Goal: Check status: Check status

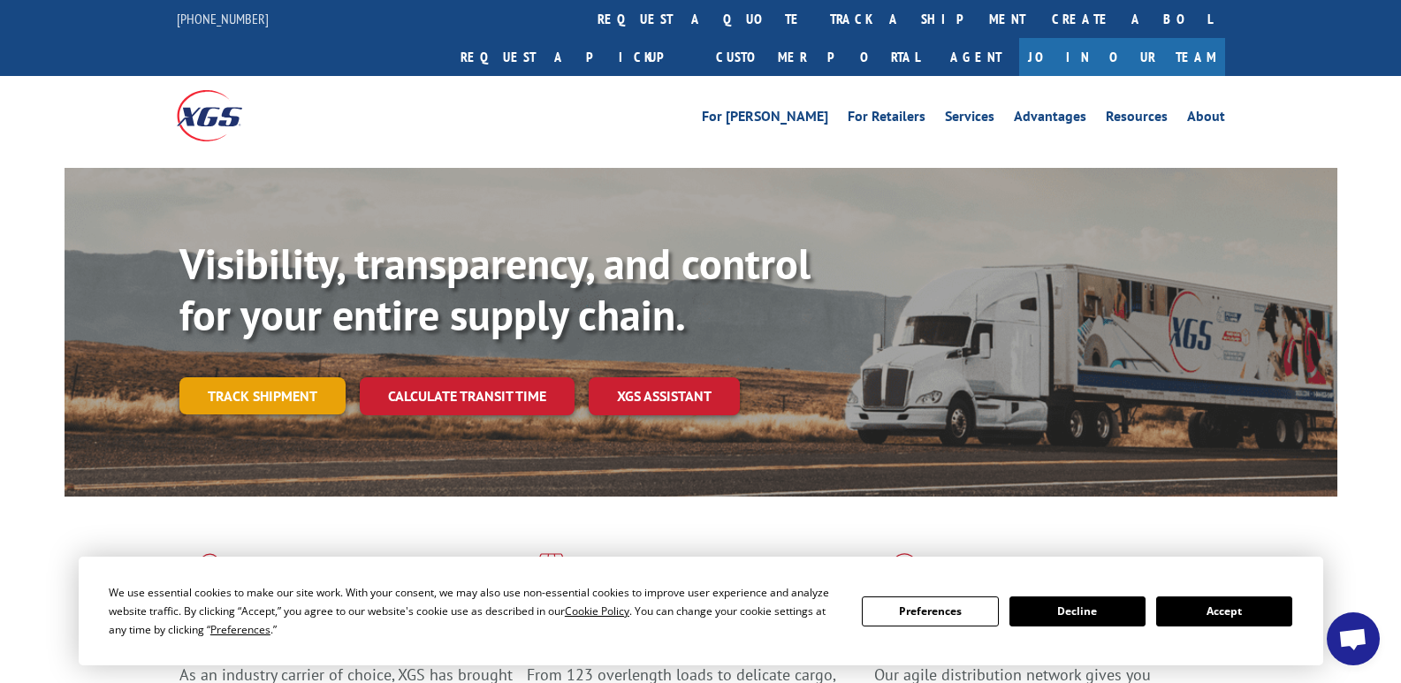
click at [258, 377] on link "Track shipment" at bounding box center [262, 395] width 166 height 37
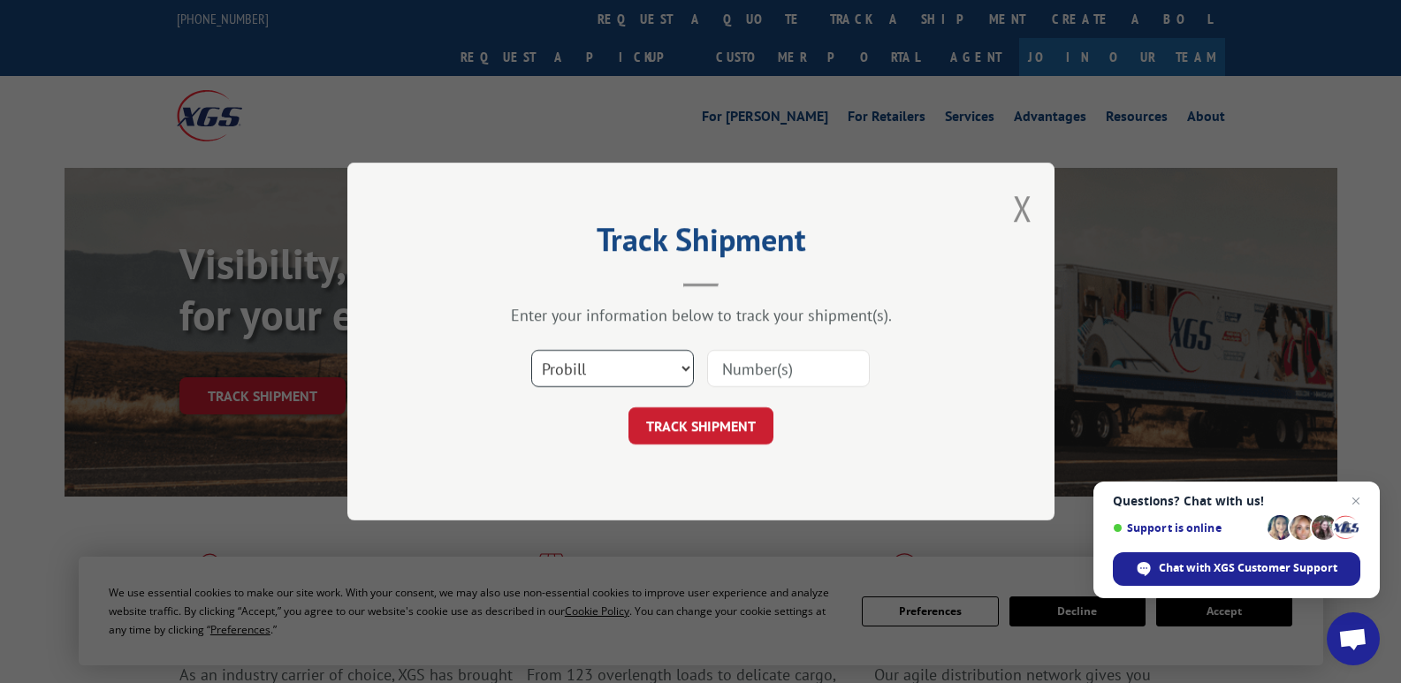
click at [674, 360] on select "Select category... Probill BOL PO" at bounding box center [612, 368] width 163 height 37
select select "bol"
click at [531, 350] on select "Select category... Probill BOL PO" at bounding box center [612, 368] width 163 height 37
click at [778, 352] on input at bounding box center [788, 368] width 163 height 37
type input "17383504"
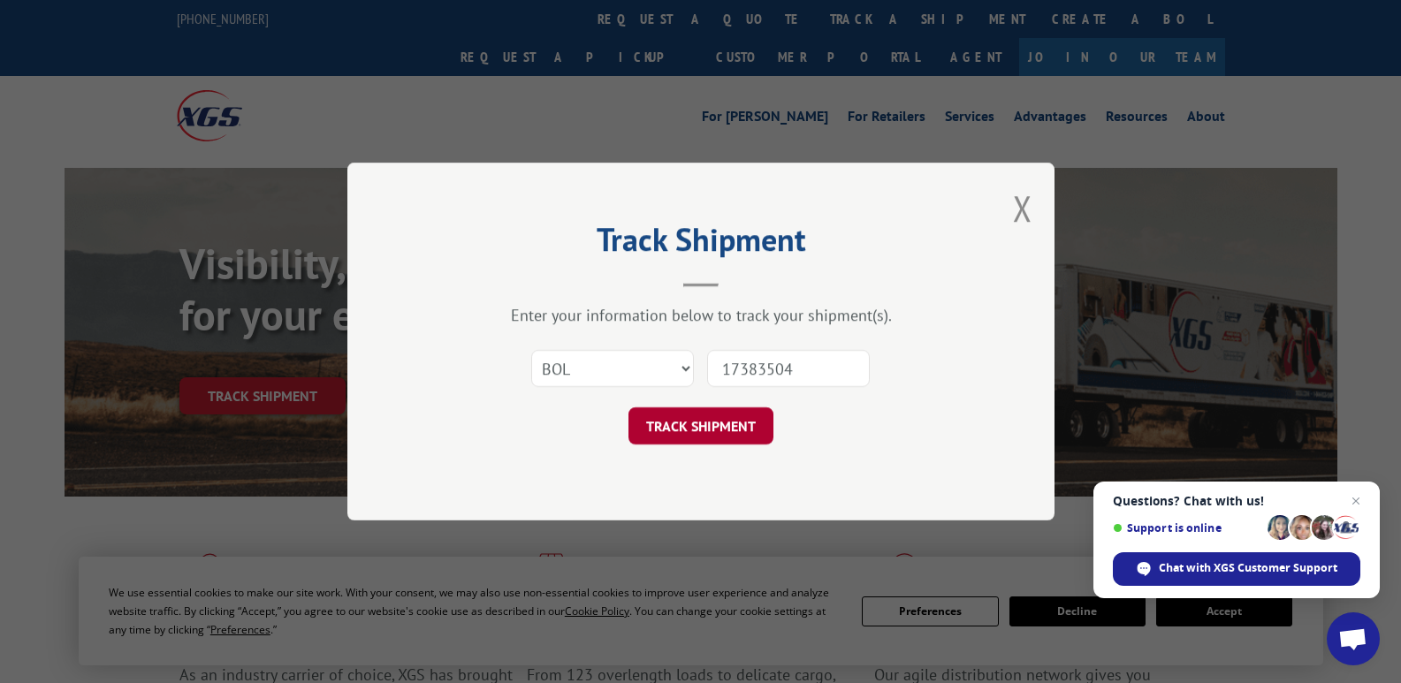
click at [694, 431] on button "TRACK SHIPMENT" at bounding box center [701, 426] width 145 height 37
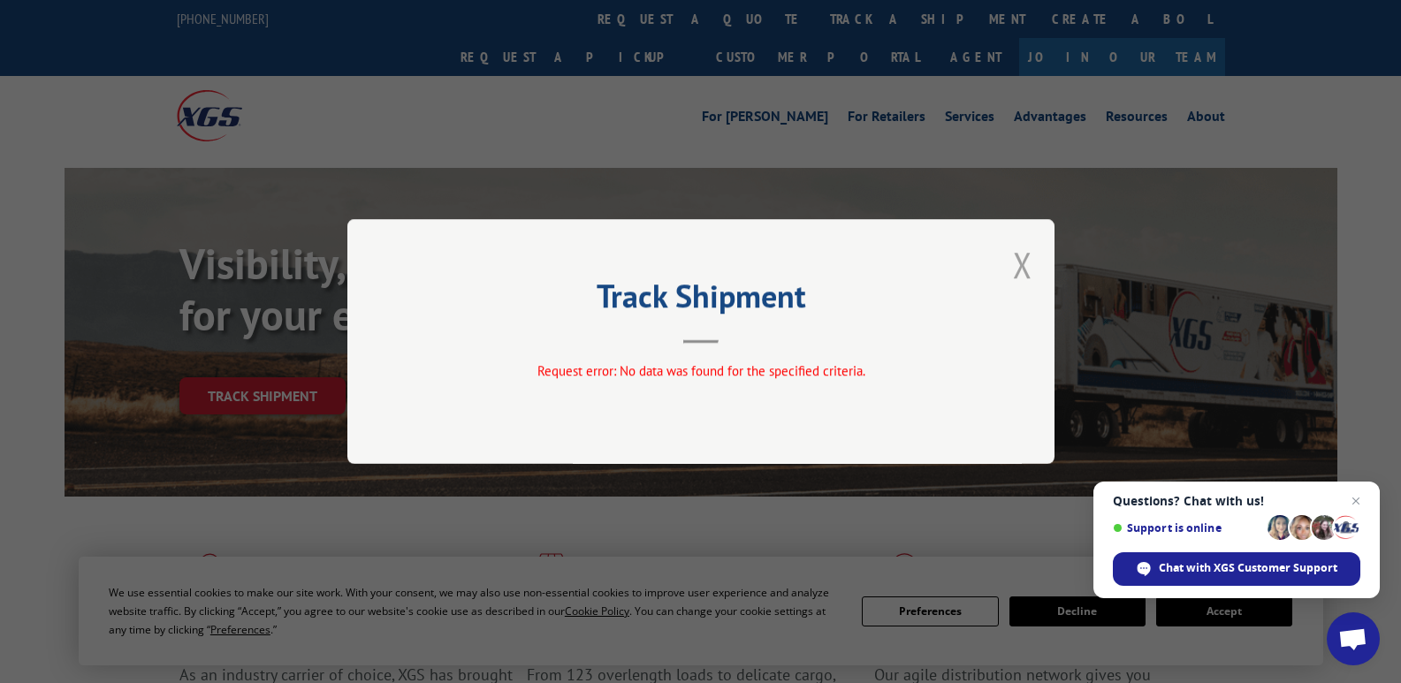
drag, startPoint x: 1028, startPoint y: 270, endPoint x: 1015, endPoint y: 263, distance: 15.0
click at [1028, 269] on button "Close modal" at bounding box center [1022, 264] width 19 height 47
click at [1028, 267] on div "Visibility, transparency, and control for your entire supply chain. Track shipm…" at bounding box center [758, 362] width 1158 height 247
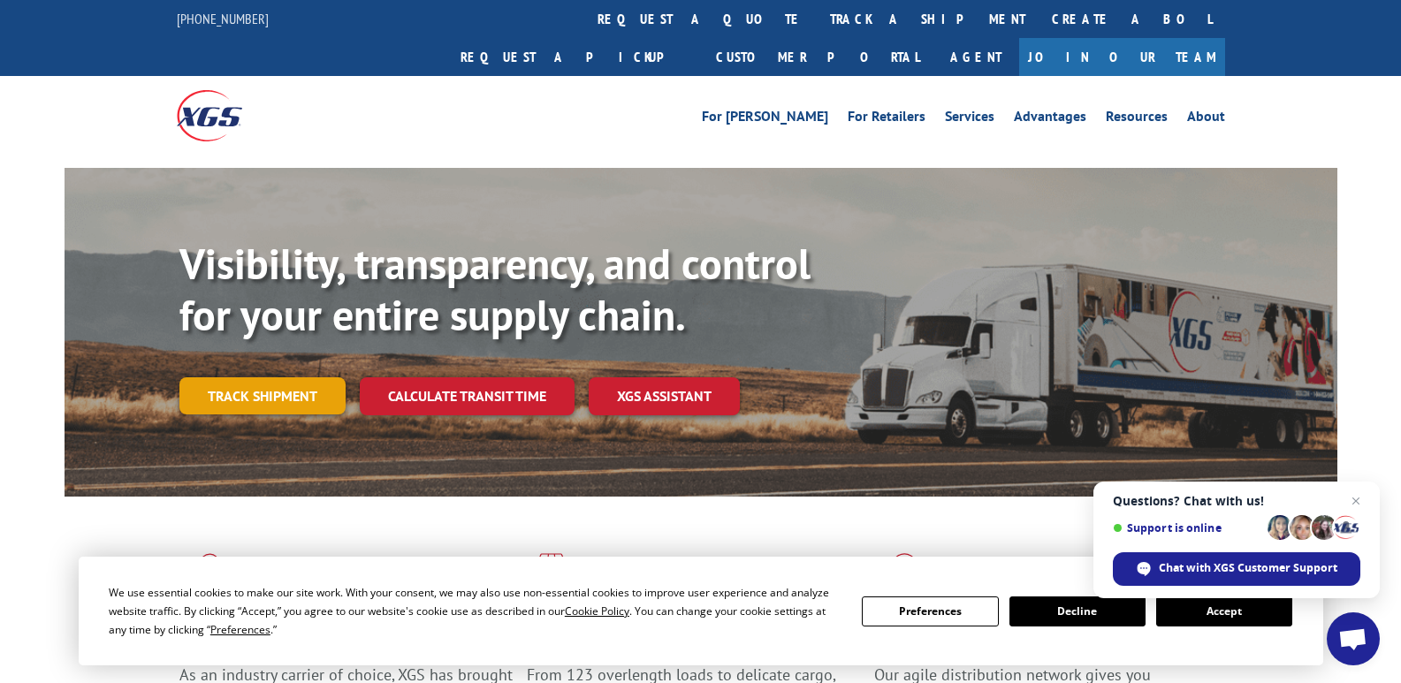
click at [273, 377] on link "Track shipment" at bounding box center [262, 395] width 166 height 37
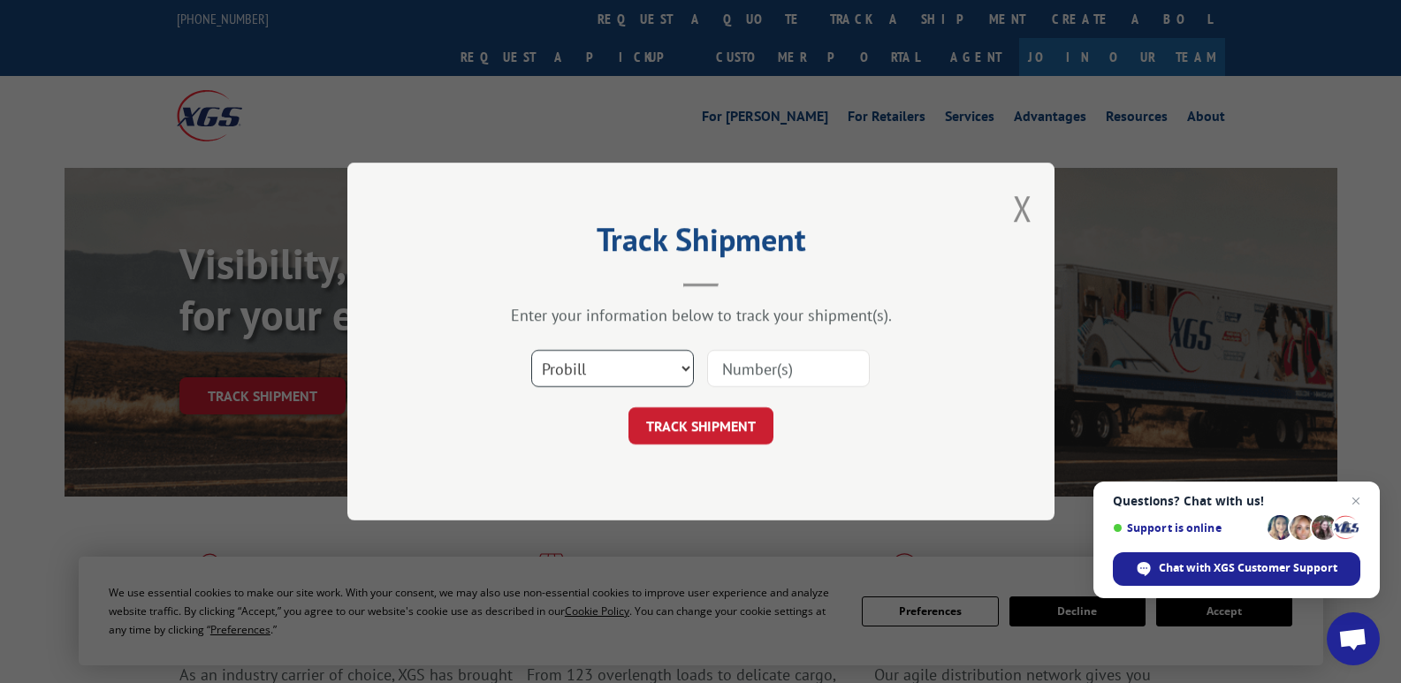
click at [680, 364] on select "Select category... Probill BOL PO" at bounding box center [612, 368] width 163 height 37
click at [531, 350] on select "Select category... Probill BOL PO" at bounding box center [612, 368] width 163 height 37
click at [695, 368] on div "Select category... Probill BOL PO" at bounding box center [701, 368] width 530 height 58
click at [682, 362] on select "Select category... Probill BOL PO" at bounding box center [612, 368] width 163 height 37
select select "po"
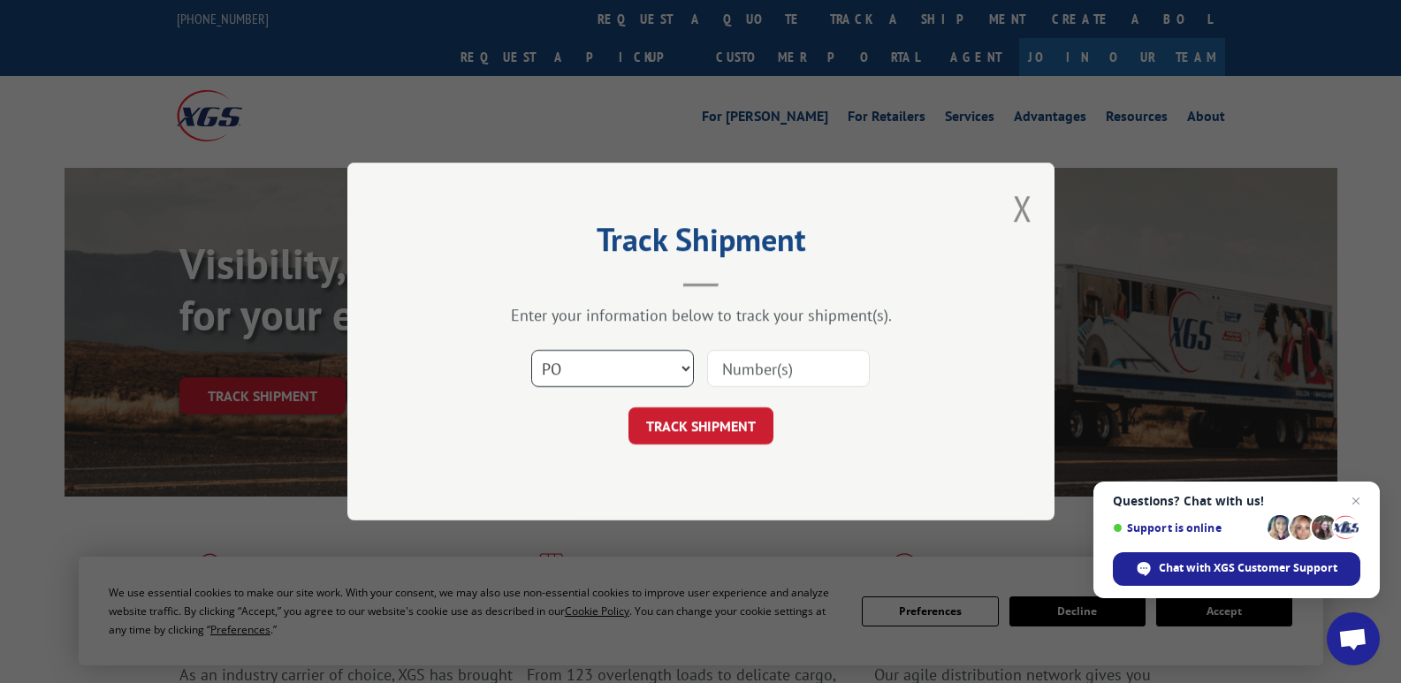
click at [531, 350] on select "Select category... Probill BOL PO" at bounding box center [612, 368] width 163 height 37
click at [741, 368] on input at bounding box center [788, 368] width 163 height 37
type input "1660244"
click at [692, 409] on button "TRACK SHIPMENT" at bounding box center [701, 426] width 145 height 37
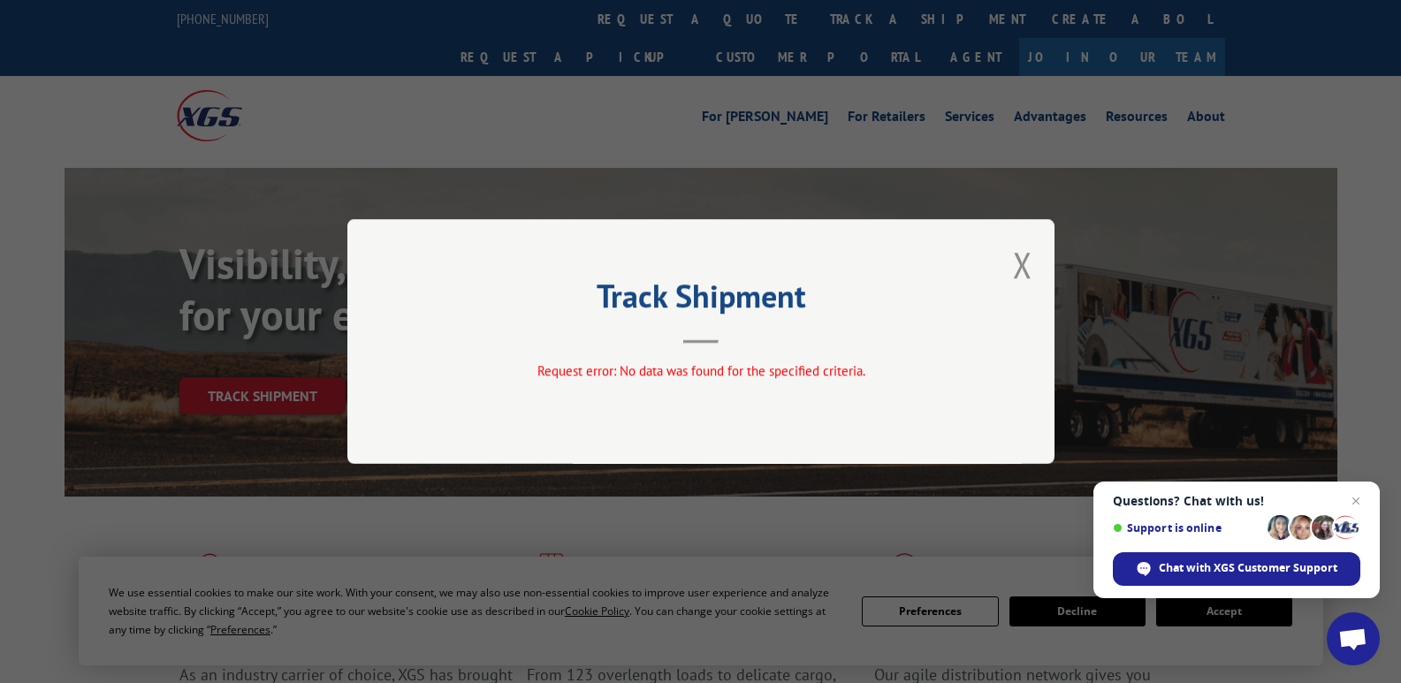
click at [1010, 271] on div "Track Shipment Request error: No data was found for the specified criteria." at bounding box center [700, 341] width 707 height 245
click at [1022, 261] on button "Close modal" at bounding box center [1022, 264] width 19 height 47
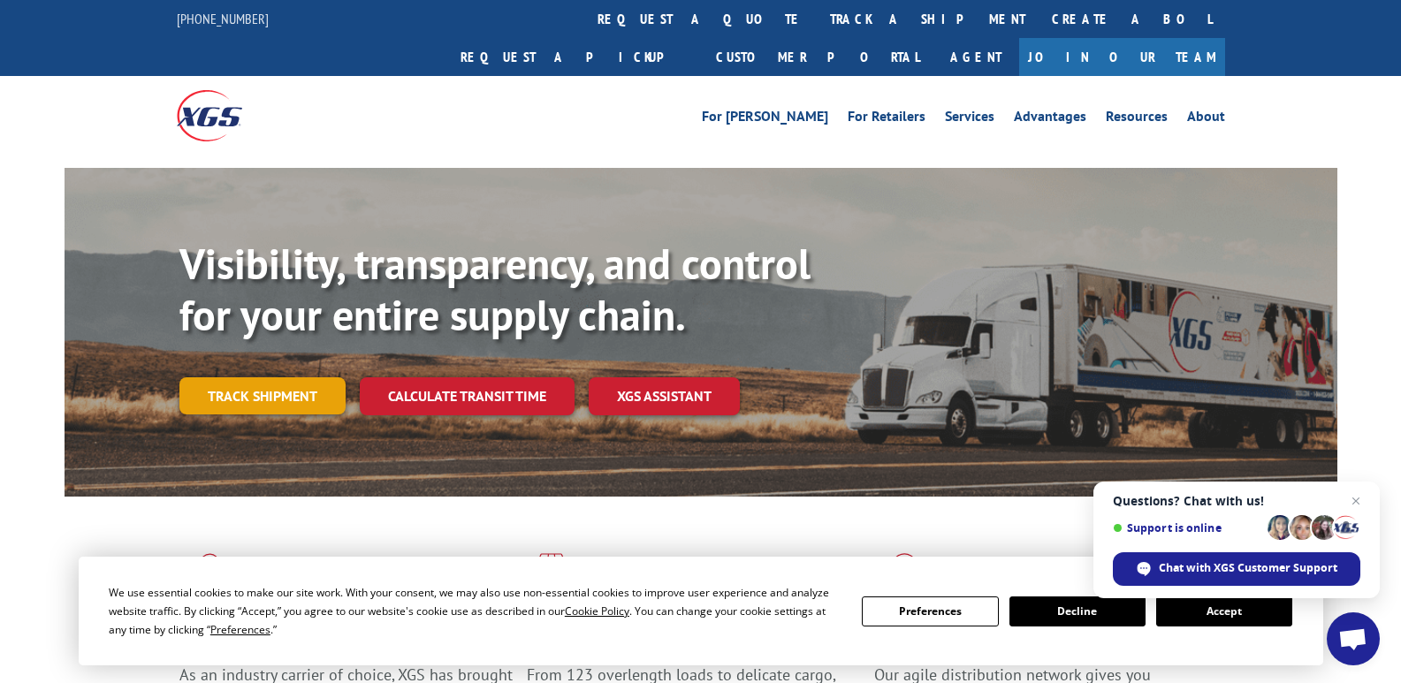
click at [252, 377] on link "Track shipment" at bounding box center [262, 395] width 166 height 37
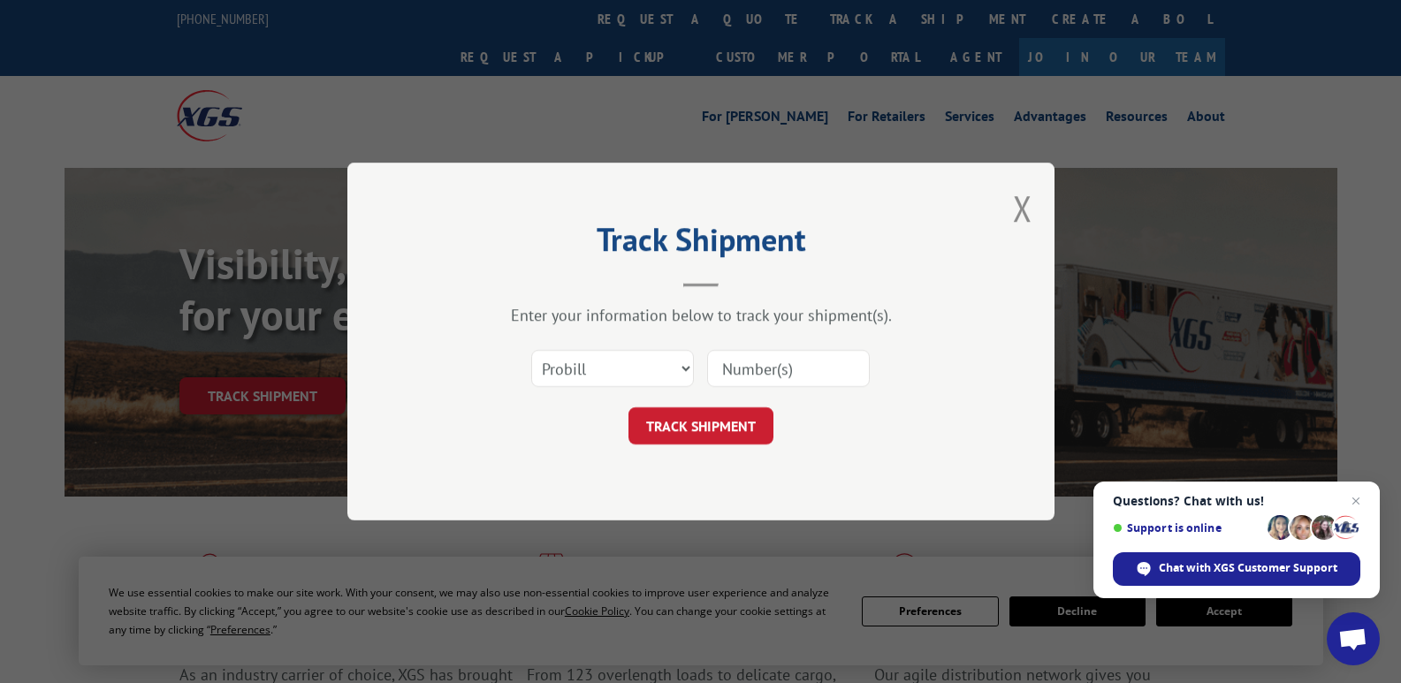
click at [745, 370] on input at bounding box center [788, 368] width 163 height 37
type input "1"
click at [691, 357] on select "Select category... Probill BOL PO" at bounding box center [612, 368] width 163 height 37
select select "po"
click at [531, 350] on select "Select category... Probill BOL PO" at bounding box center [612, 368] width 163 height 37
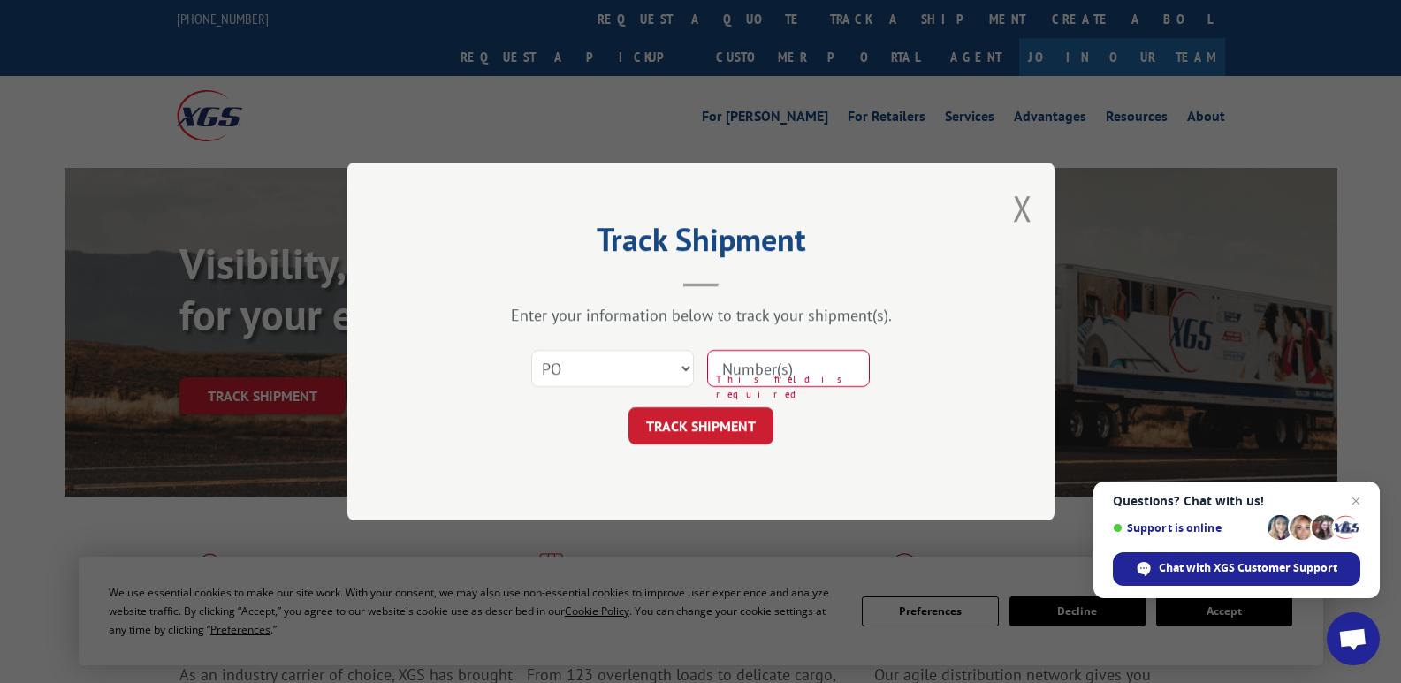
click at [771, 375] on input at bounding box center [788, 368] width 163 height 37
type input "17383504"
click at [690, 416] on button "TRACK SHIPMENT" at bounding box center [701, 426] width 145 height 37
